Goal: Browse casually: Explore the website without a specific task or goal

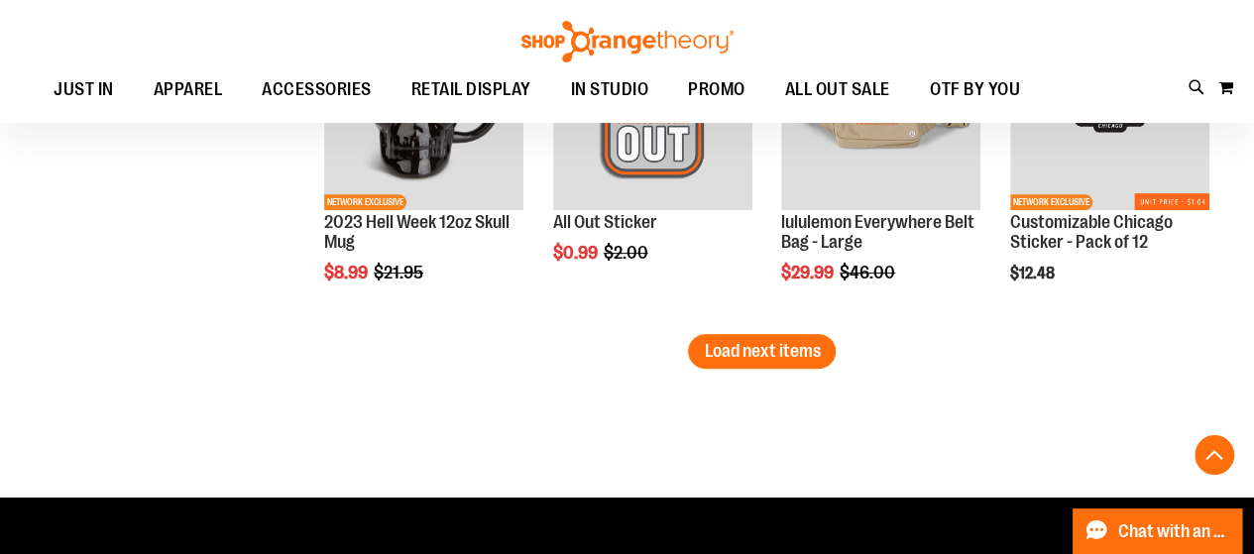
scroll to position [7829, 0]
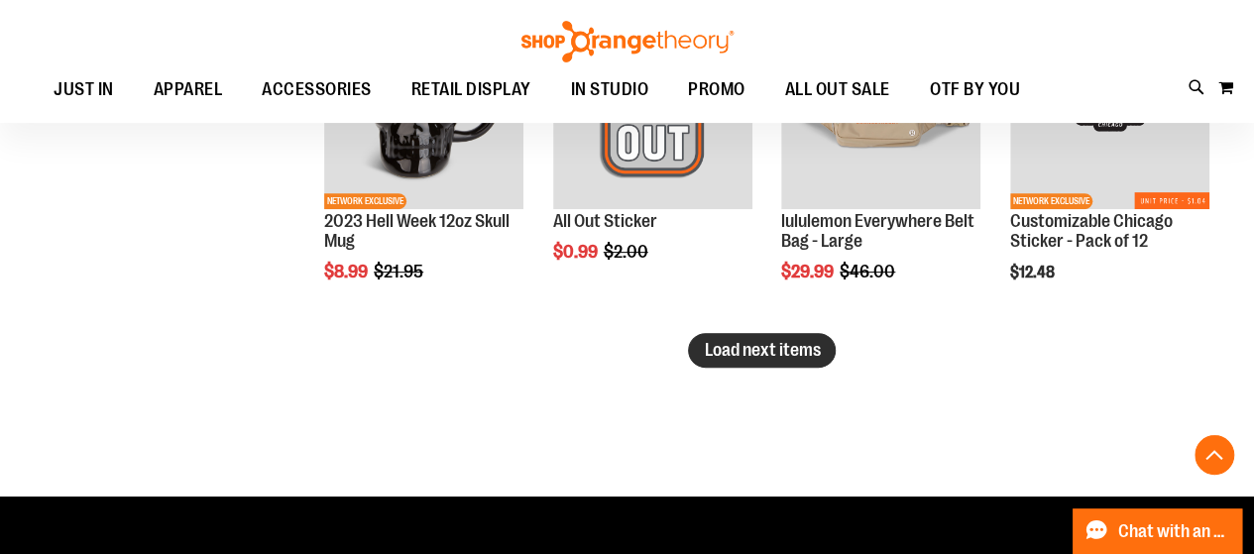
click at [740, 356] on span "Load next items" at bounding box center [762, 350] width 116 height 20
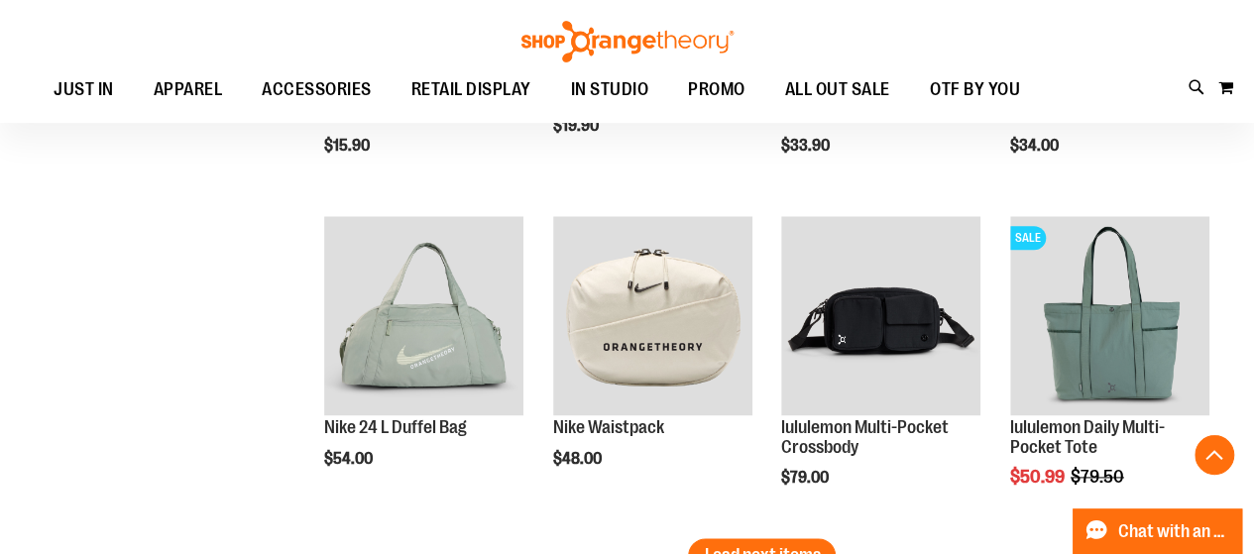
scroll to position [8919, 0]
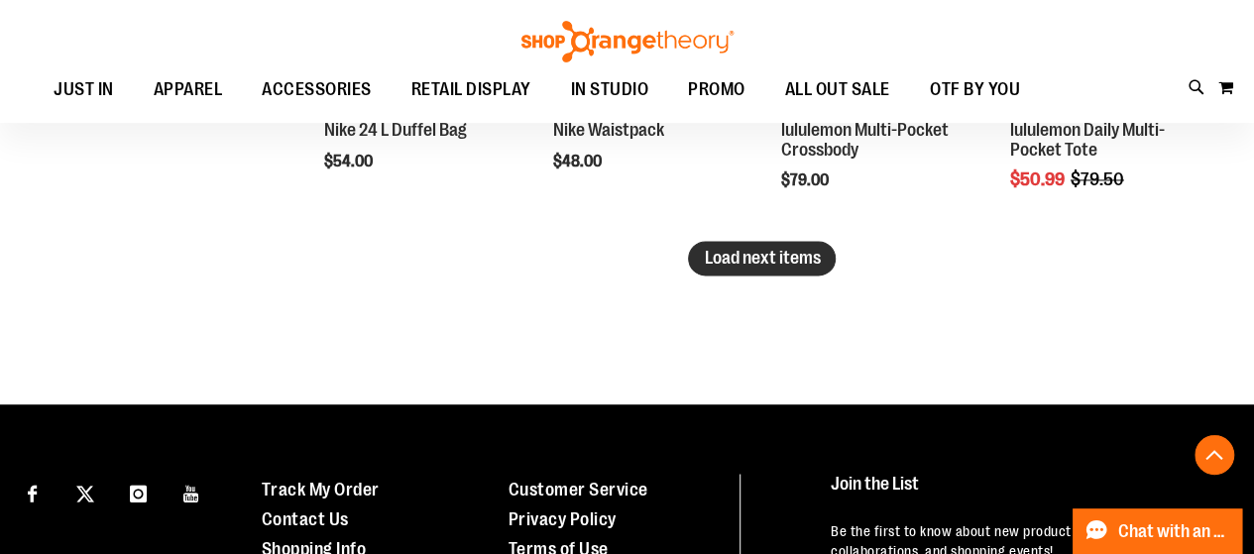
click at [767, 269] on button "Load next items" at bounding box center [762, 258] width 148 height 35
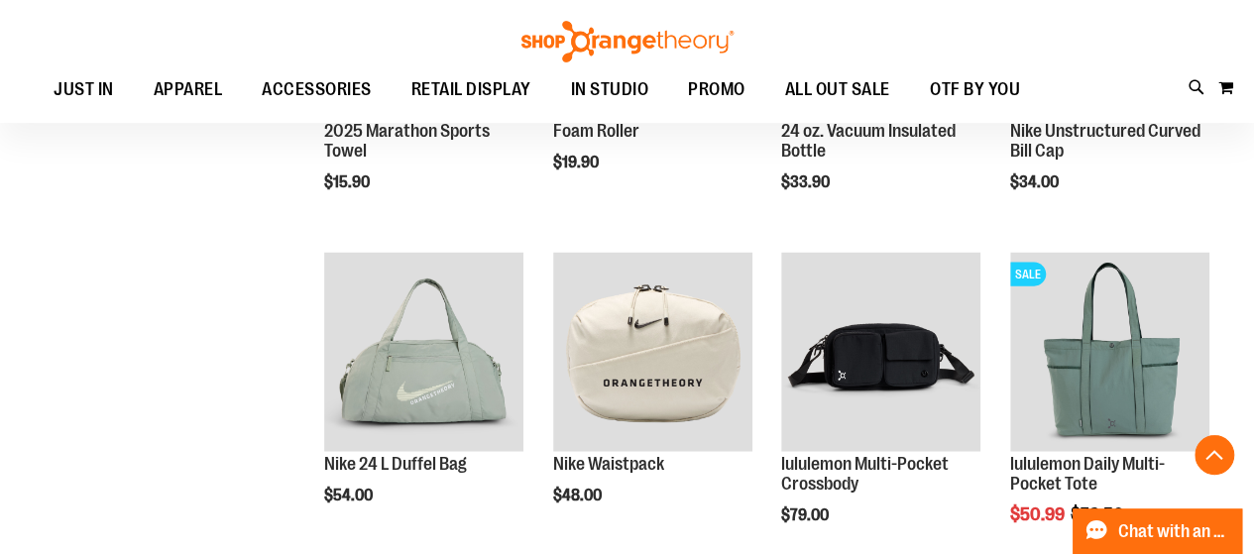
scroll to position [9712, 0]
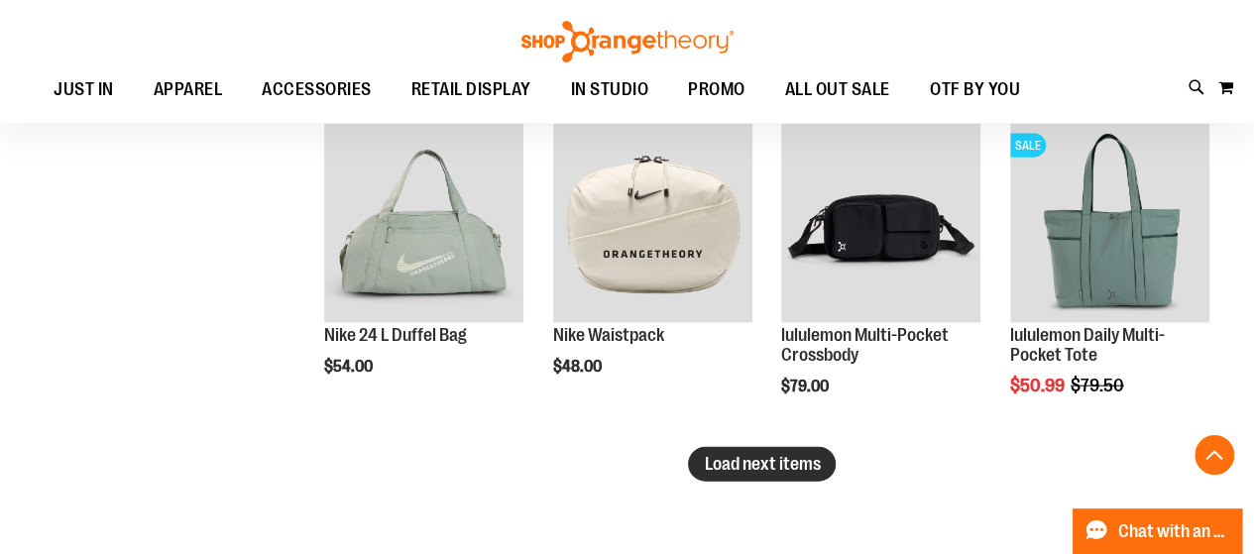
click at [744, 466] on span "Load next items" at bounding box center [762, 464] width 116 height 20
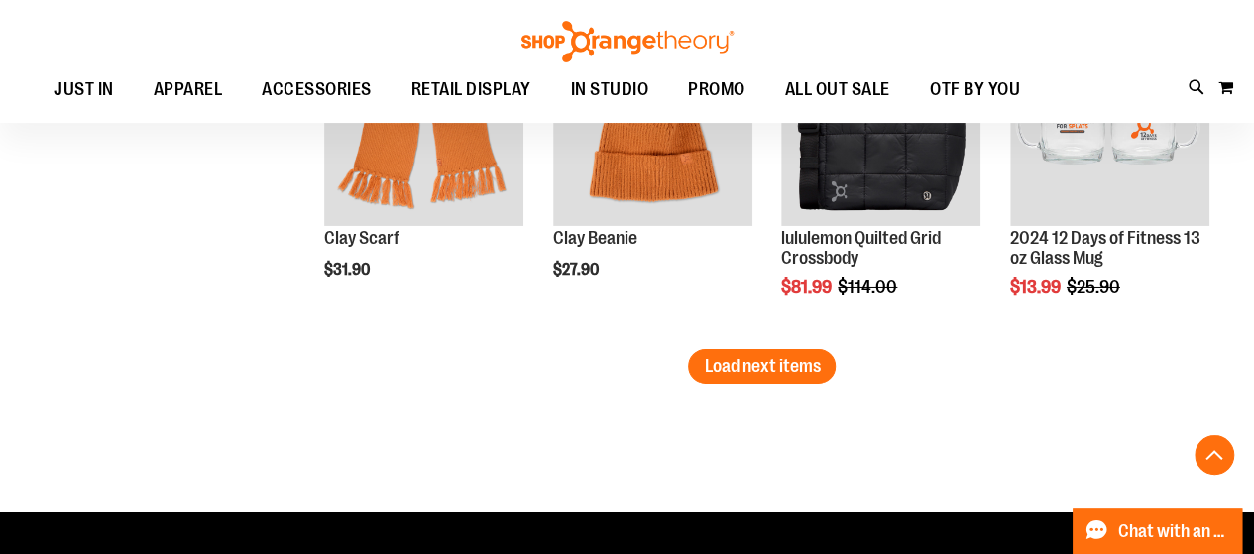
scroll to position [10802, 0]
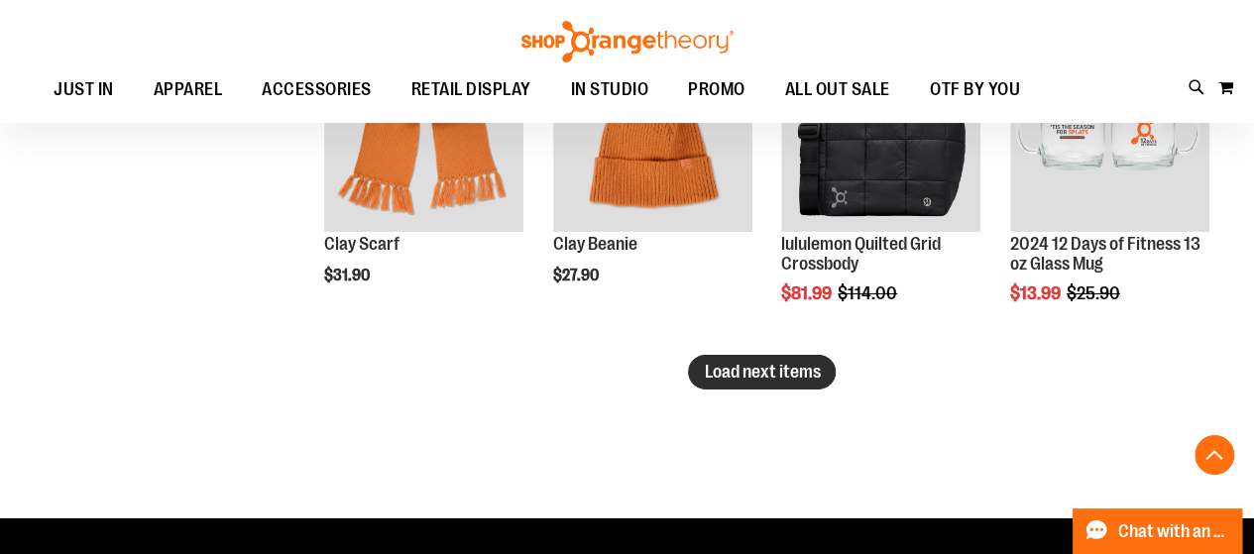
click at [793, 375] on span "Load next items" at bounding box center [762, 372] width 116 height 20
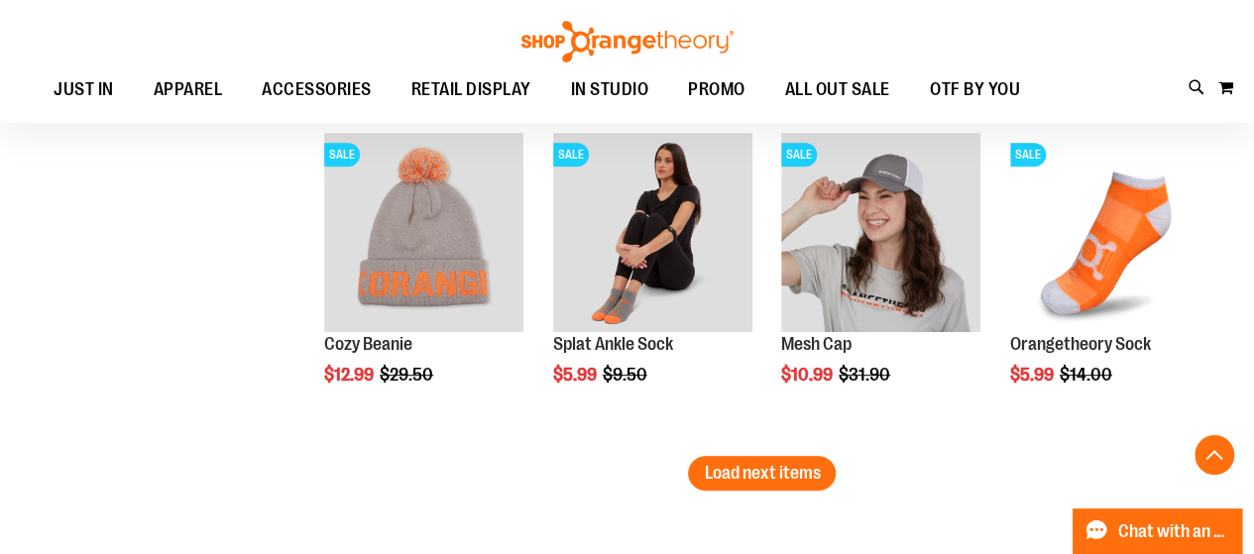
scroll to position [11793, 0]
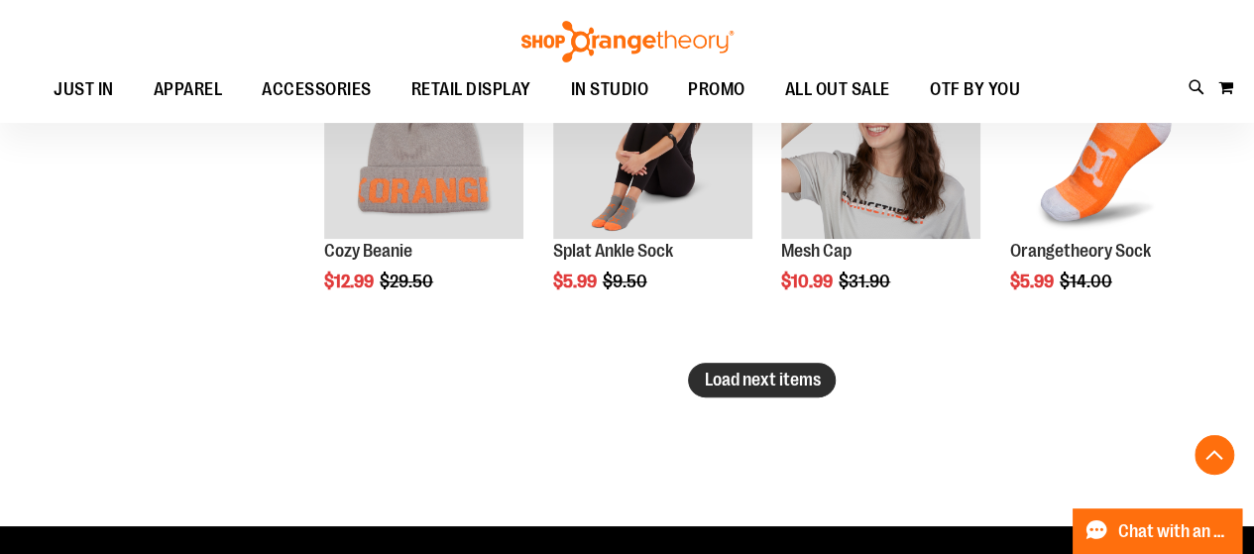
click at [789, 371] on span "Load next items" at bounding box center [762, 380] width 116 height 20
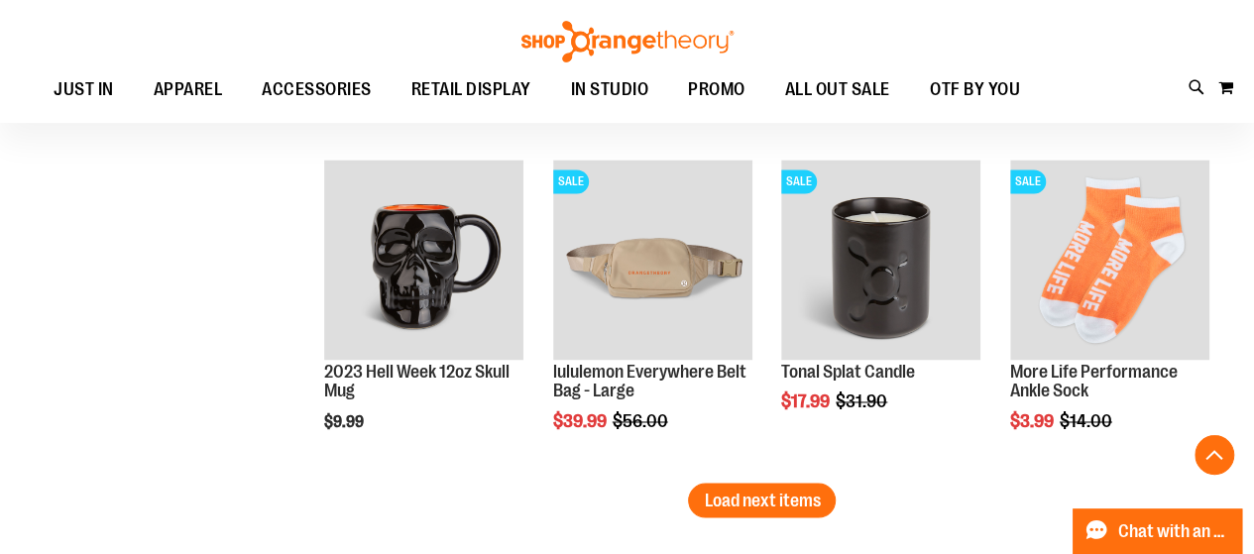
scroll to position [12685, 0]
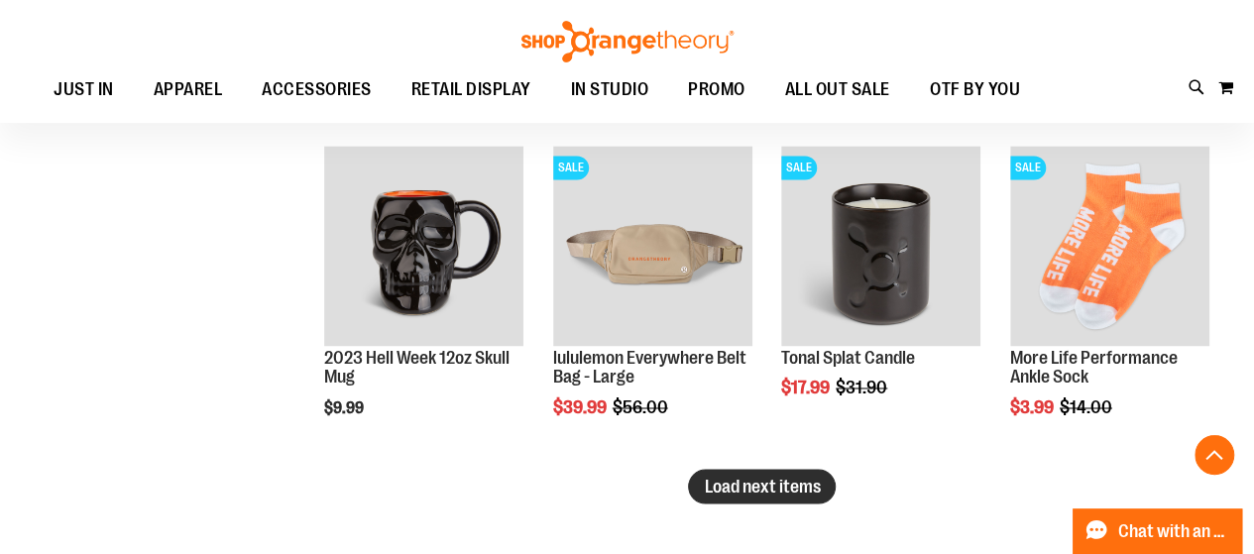
click at [751, 475] on button "Load next items" at bounding box center [762, 486] width 148 height 35
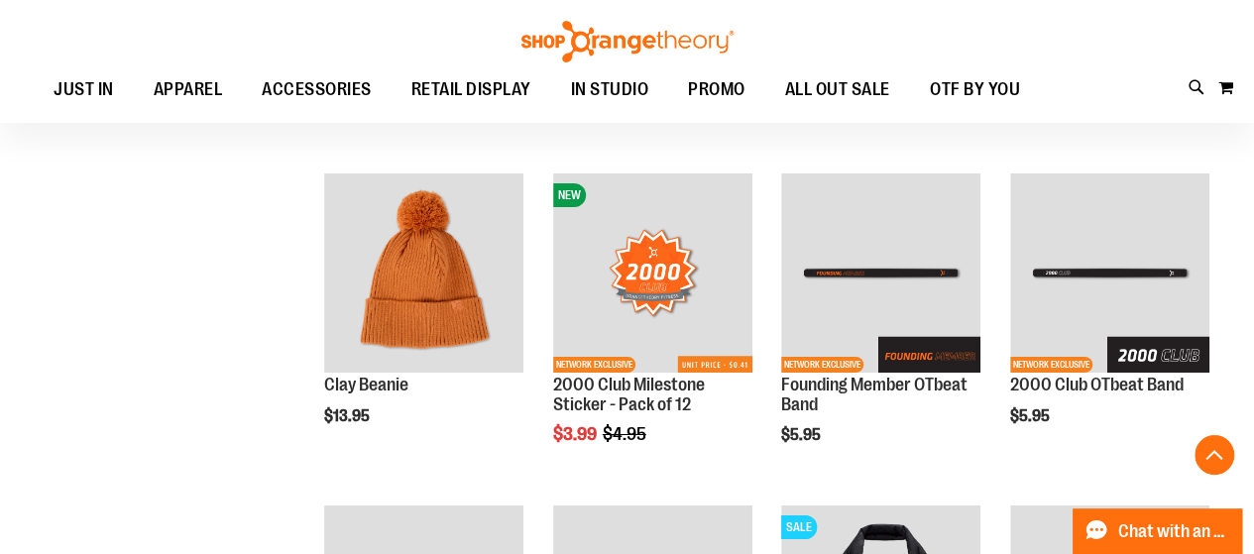
scroll to position [3369, 0]
